Goal: Check status: Check status

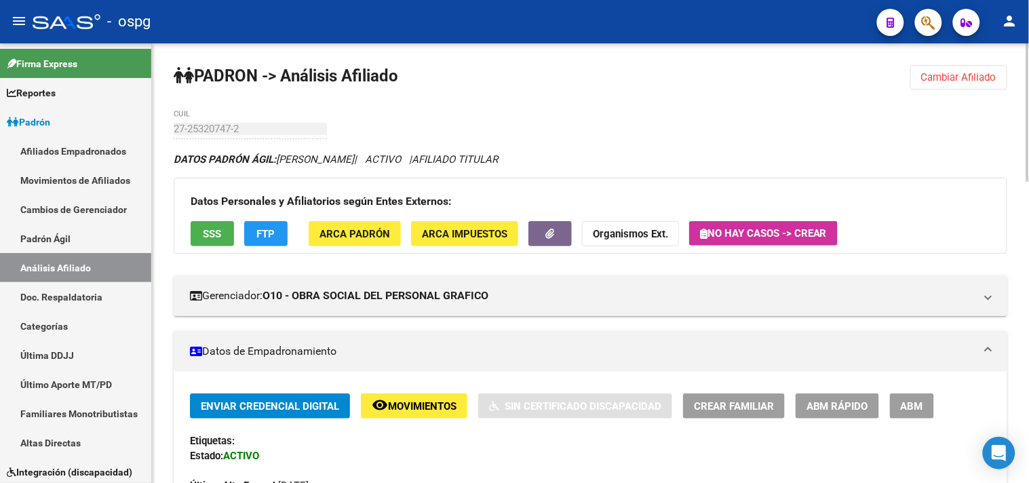
click at [955, 85] on button "Cambiar Afiliado" at bounding box center [958, 77] width 97 height 24
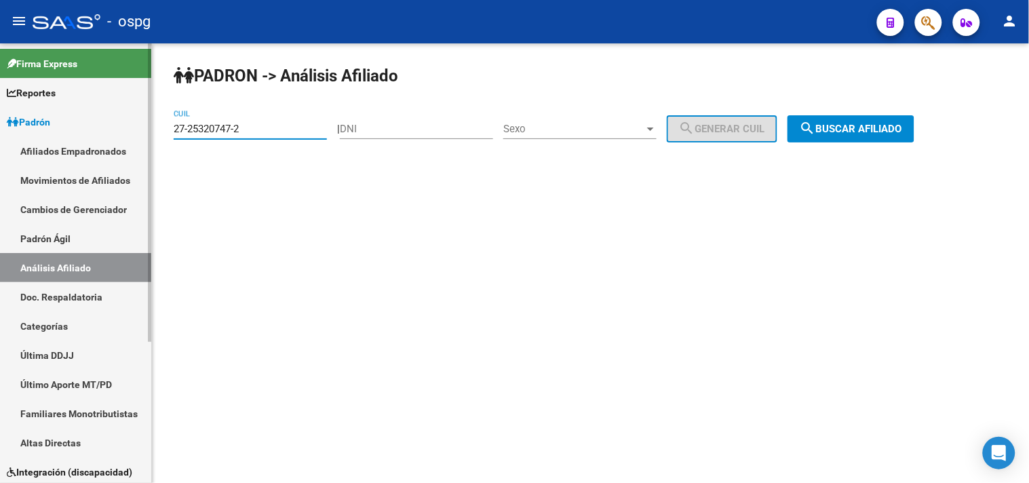
drag, startPoint x: 179, startPoint y: 128, endPoint x: 111, endPoint y: 133, distance: 68.7
click at [111, 133] on mat-sidenav-container "Firma Express Reportes Ingresos Devengados Análisis Histórico Detalles Transfer…" at bounding box center [514, 263] width 1029 height 440
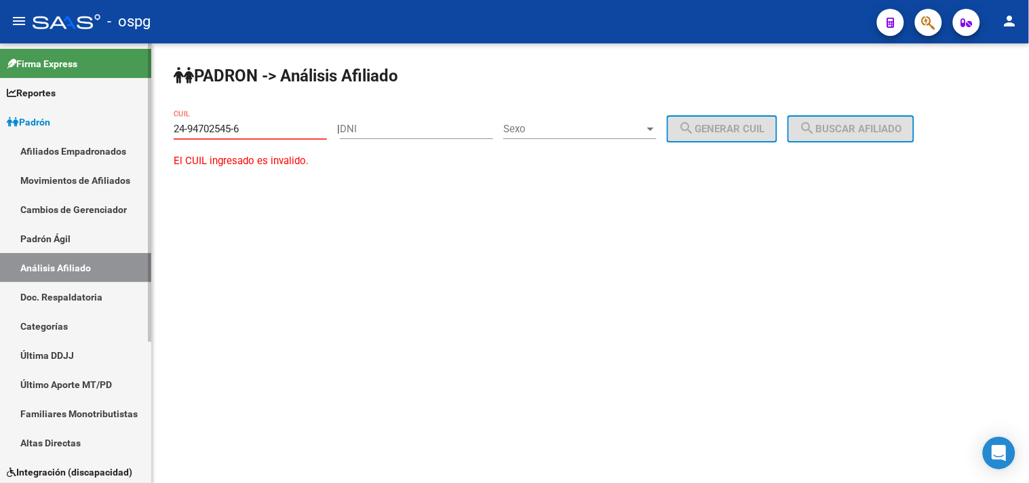
type input "24-94702545-6"
drag, startPoint x: 260, startPoint y: 130, endPoint x: 147, endPoint y: 118, distance: 114.6
click at [149, 119] on mat-sidenav-container "Firma Express Reportes Ingresos Devengados Análisis Histórico Detalles Transfer…" at bounding box center [514, 263] width 1029 height 440
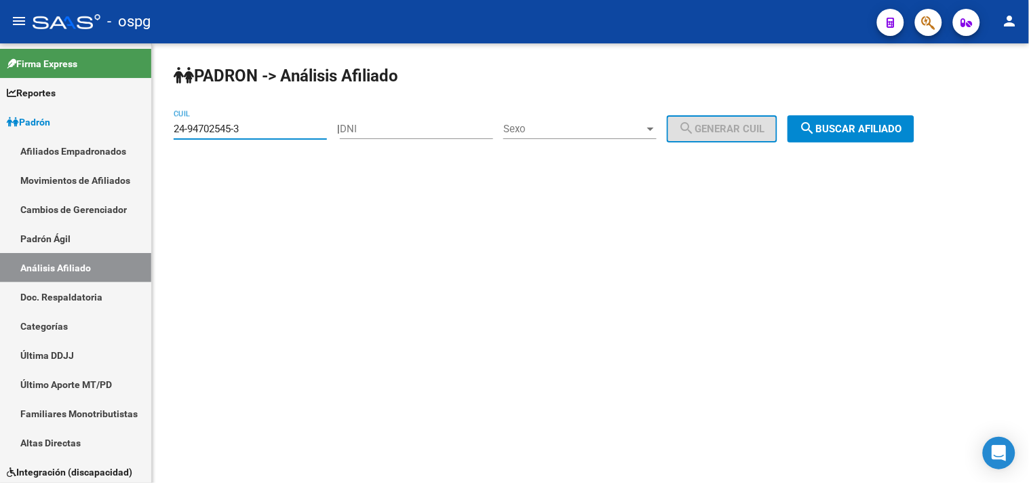
type input "24-94702545-3"
click at [887, 125] on span "search Buscar afiliado" at bounding box center [851, 129] width 102 height 12
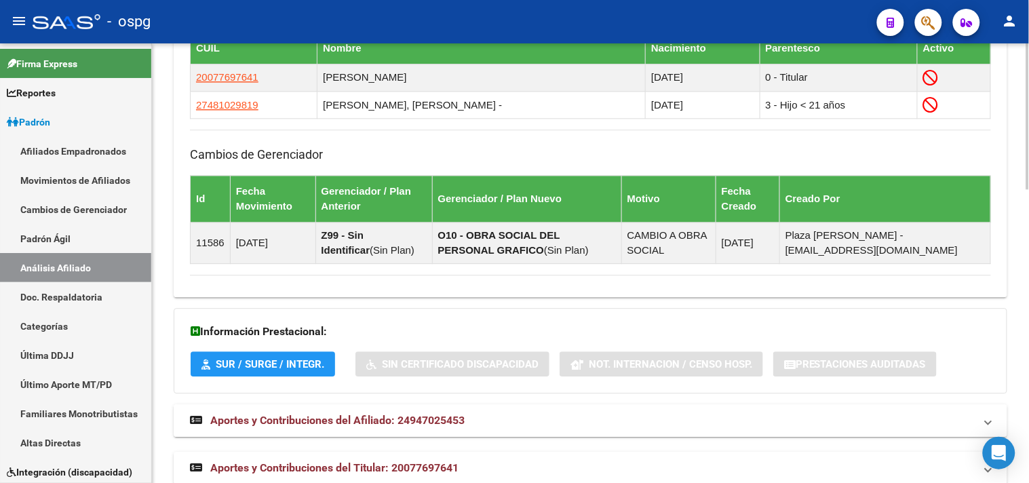
scroll to position [885, 0]
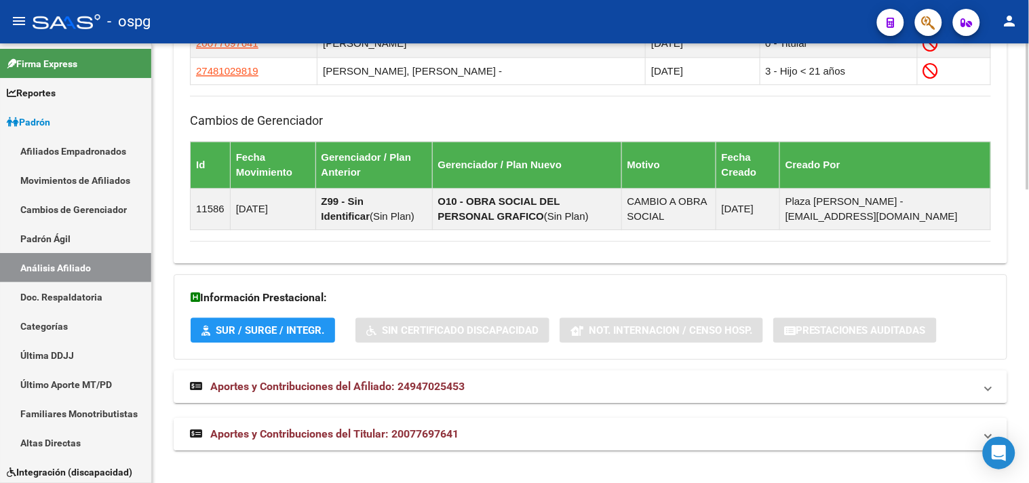
click at [351, 436] on span "Aportes y Contribuciones del Titular: 20077697641" at bounding box center [334, 433] width 248 height 13
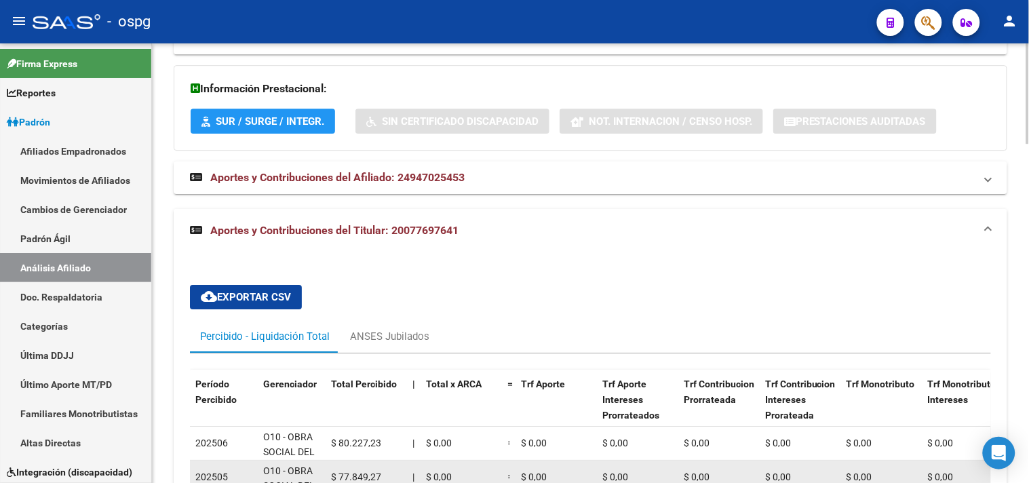
scroll to position [1187, 0]
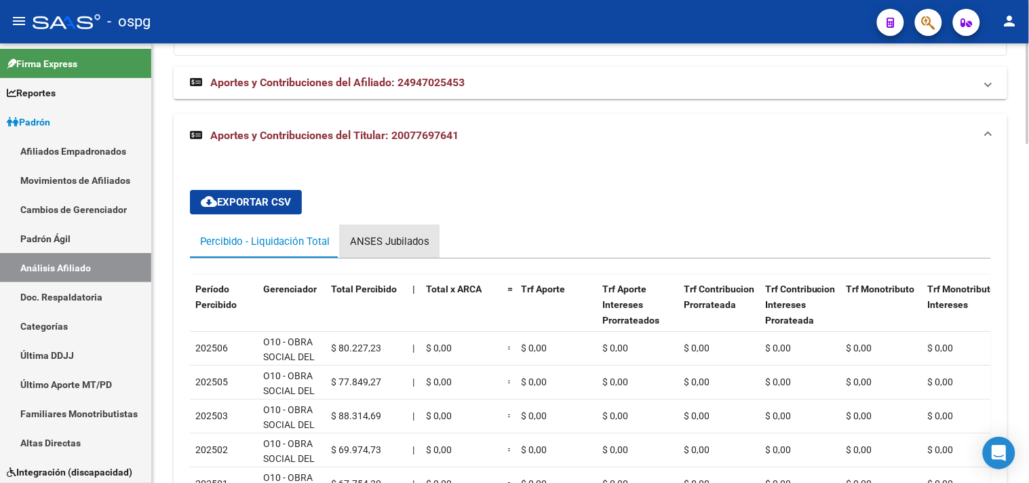
click at [390, 241] on div "ANSES Jubilados" at bounding box center [389, 241] width 79 height 15
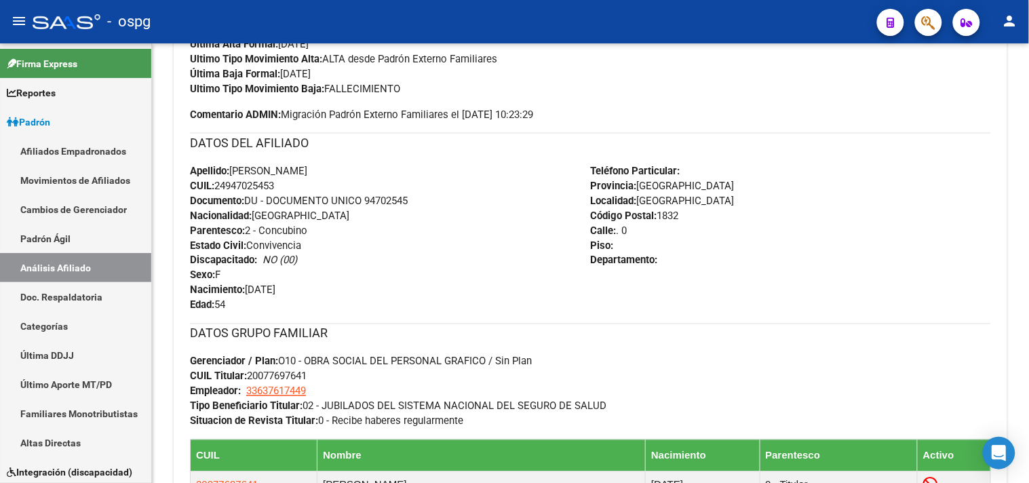
scroll to position [376, 0]
